Goal: Check status: Check status

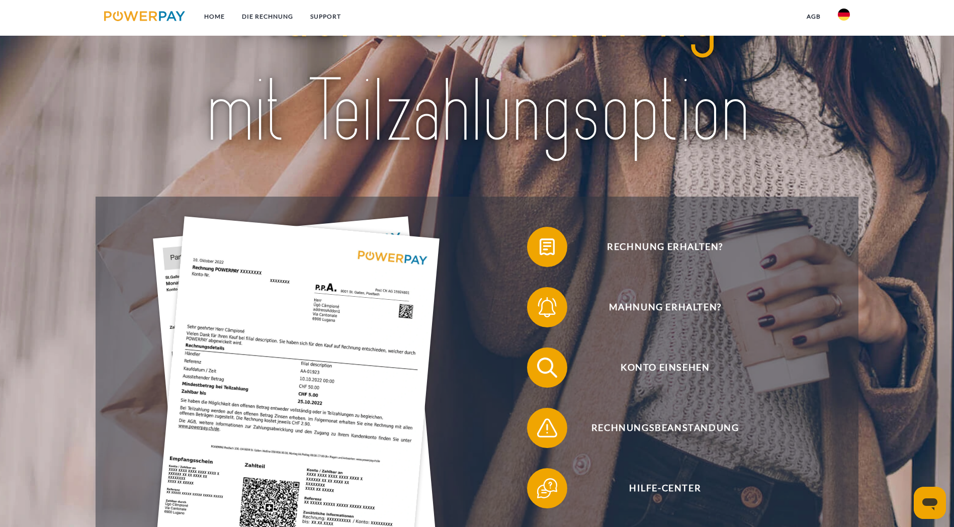
scroll to position [101, 0]
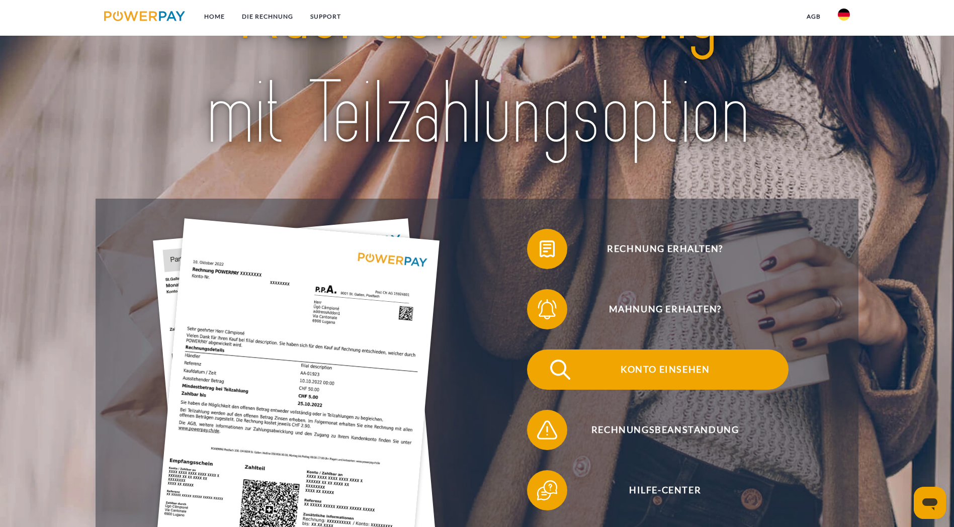
click at [542, 350] on span "Konto einsehen" at bounding box center [665, 370] width 247 height 40
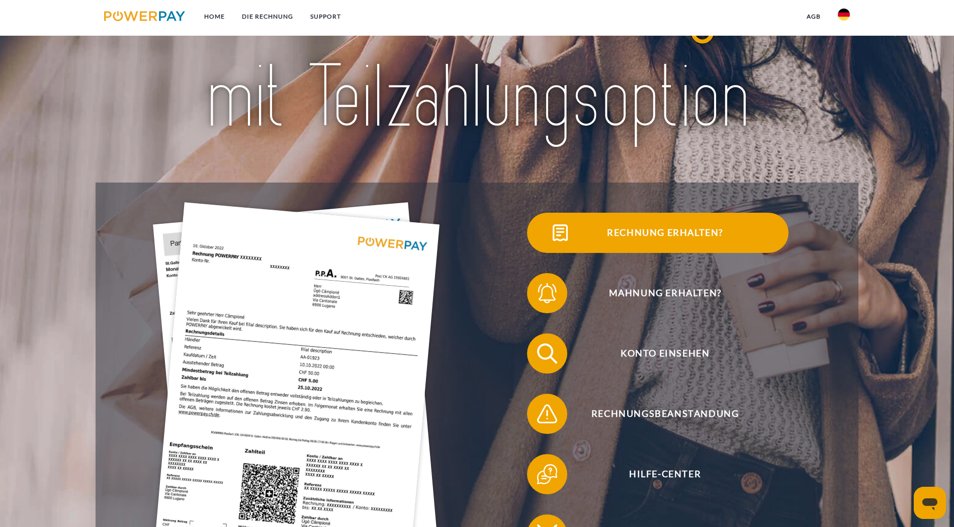
scroll to position [151, 0]
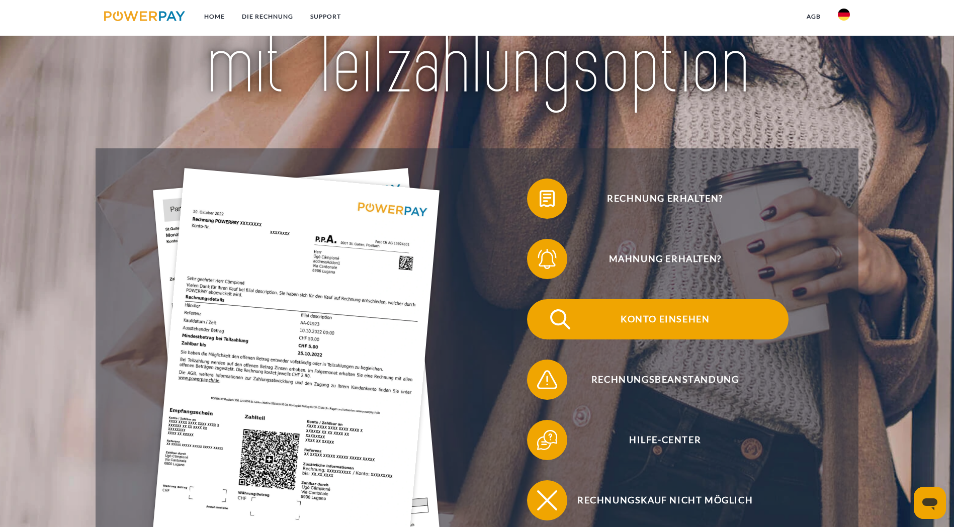
click at [542, 299] on span "Konto einsehen" at bounding box center [665, 319] width 247 height 40
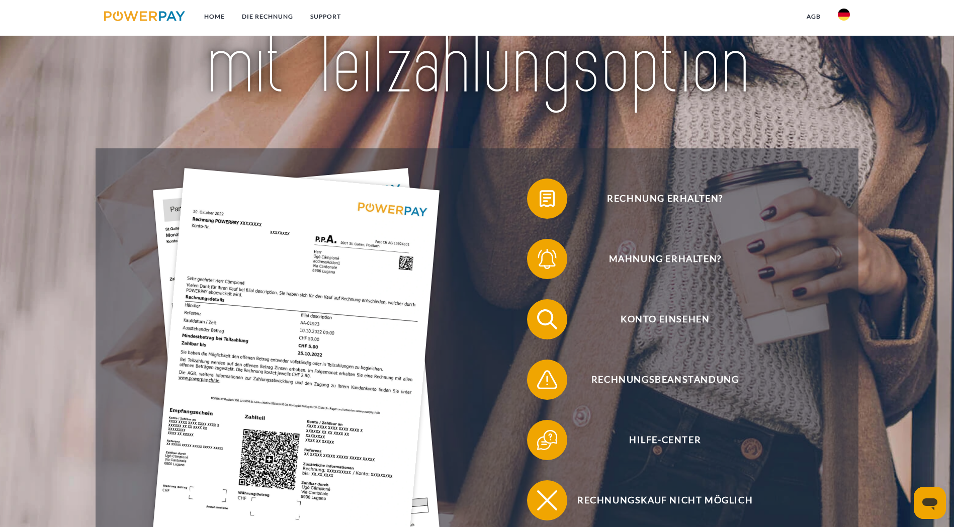
click at [225, 238] on img at bounding box center [296, 359] width 287 height 383
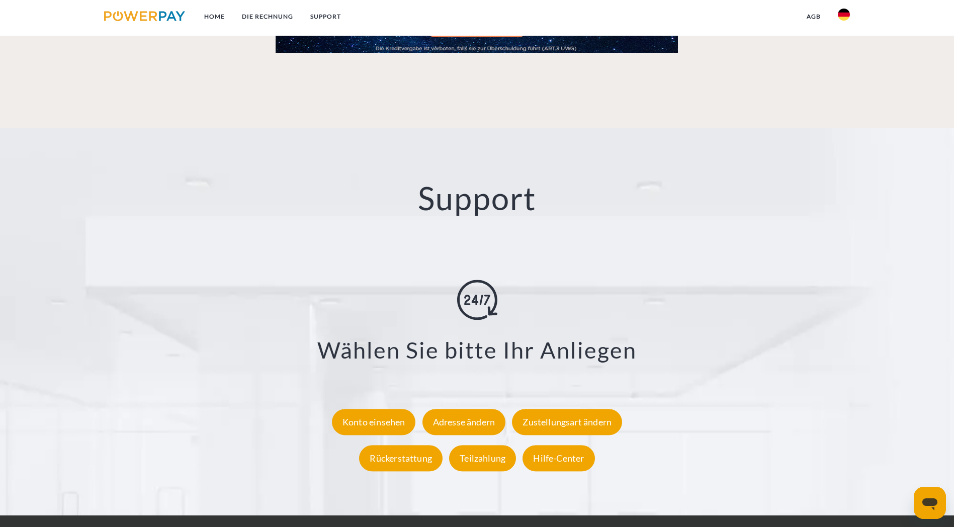
scroll to position [1771, 0]
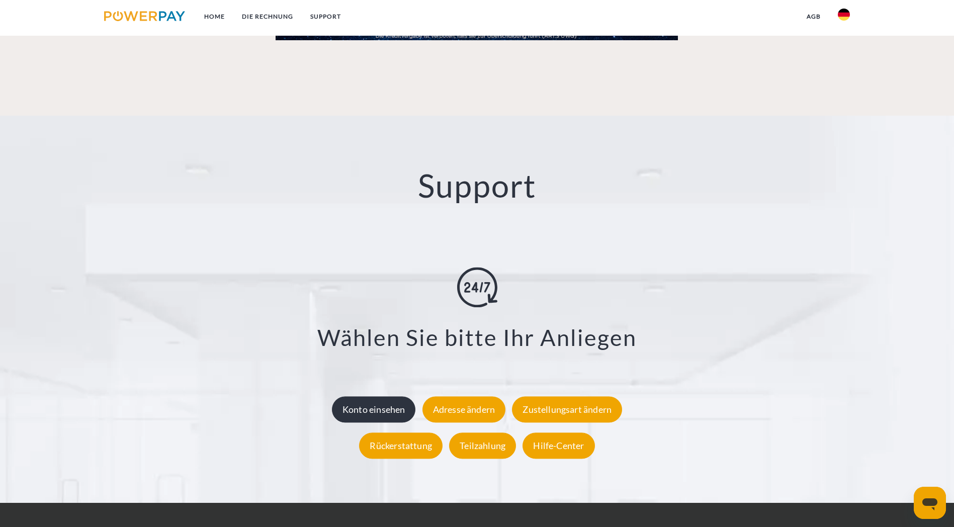
click at [374, 397] on div "Konto einsehen" at bounding box center [374, 410] width 84 height 26
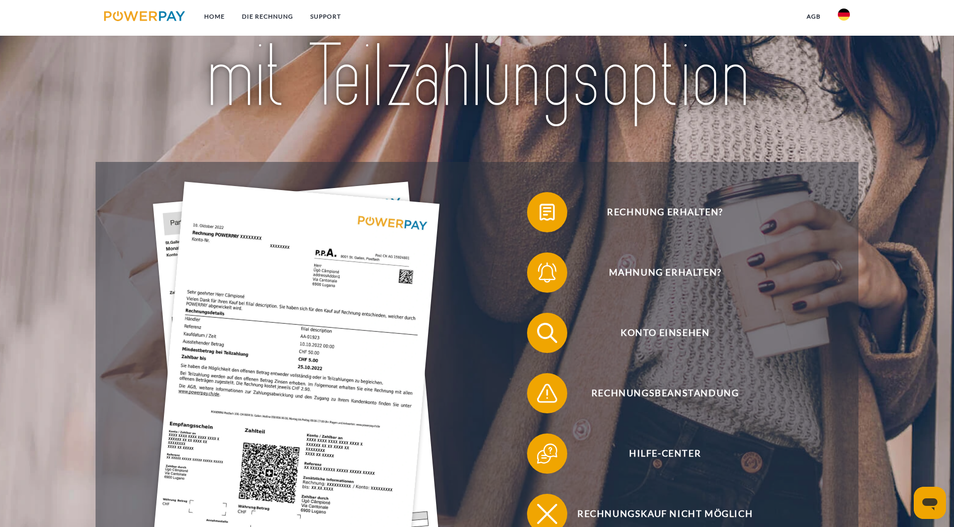
scroll to position [151, 0]
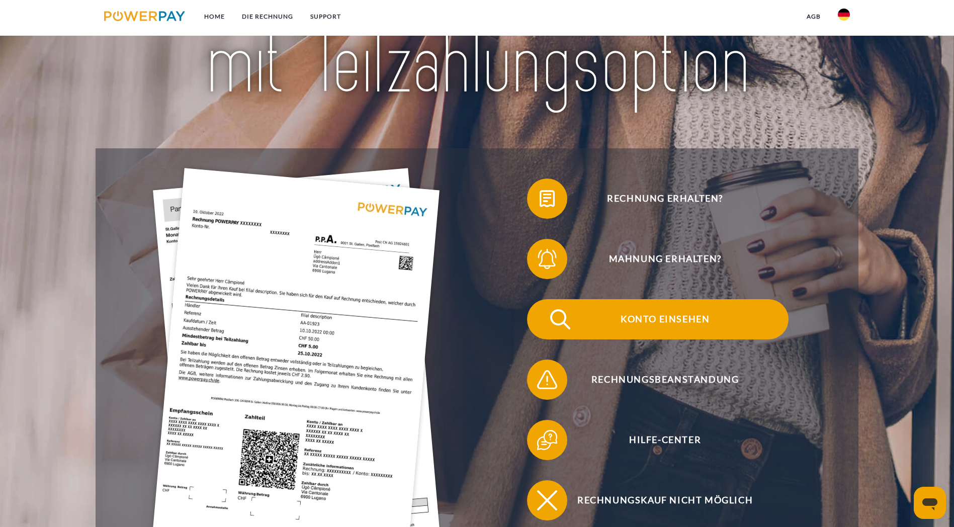
click at [471, 299] on span "Konto einsehen" at bounding box center [665, 319] width 247 height 40
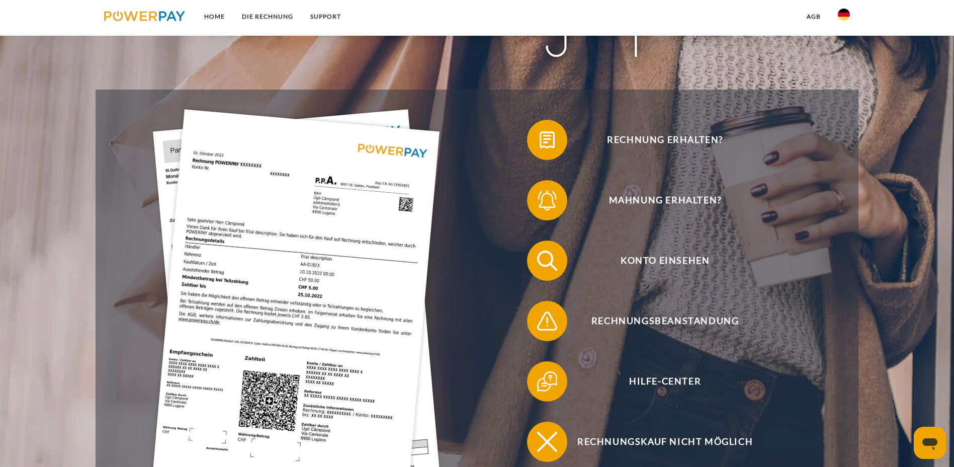
scroll to position [201, 0]
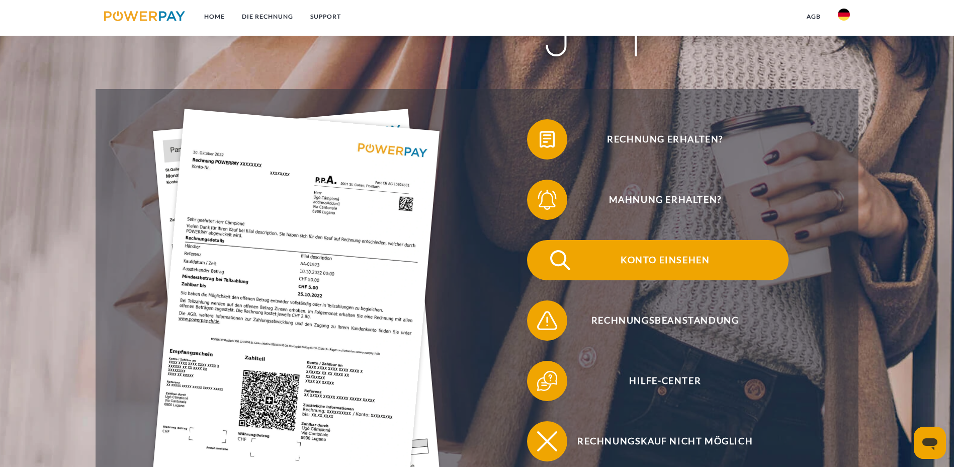
click at [542, 240] on span "Konto einsehen" at bounding box center [665, 260] width 247 height 40
